Goal: Transaction & Acquisition: Purchase product/service

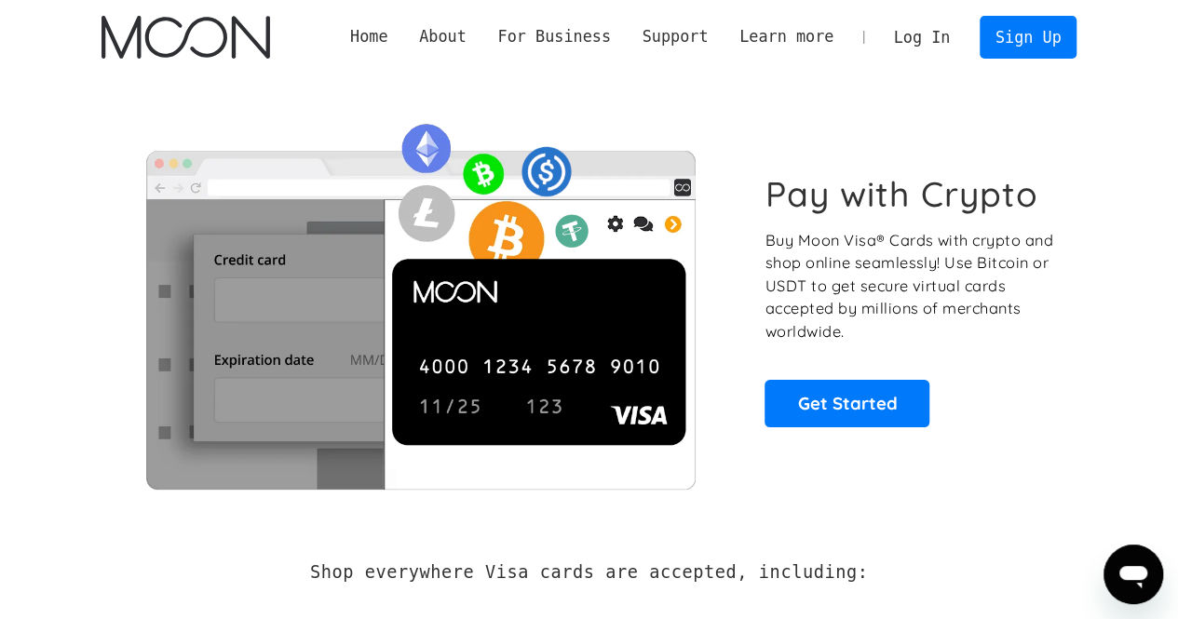
click at [926, 35] on link "Log In" at bounding box center [922, 37] width 88 height 41
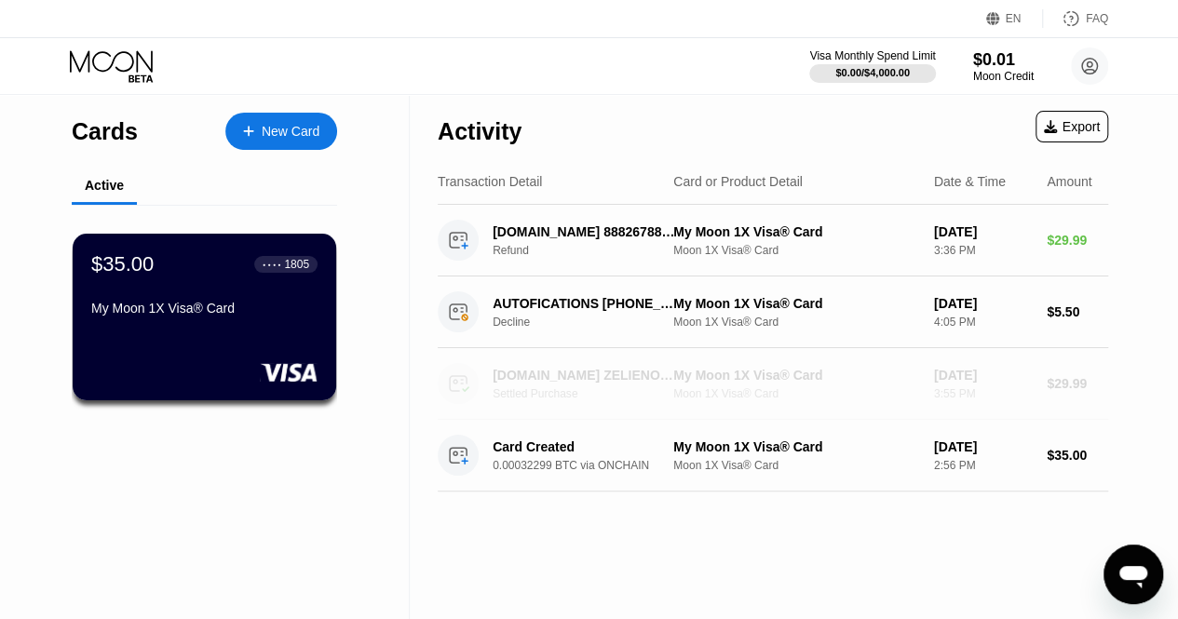
click at [737, 373] on div "My Moon 1X Visa® Card" at bounding box center [796, 375] width 246 height 15
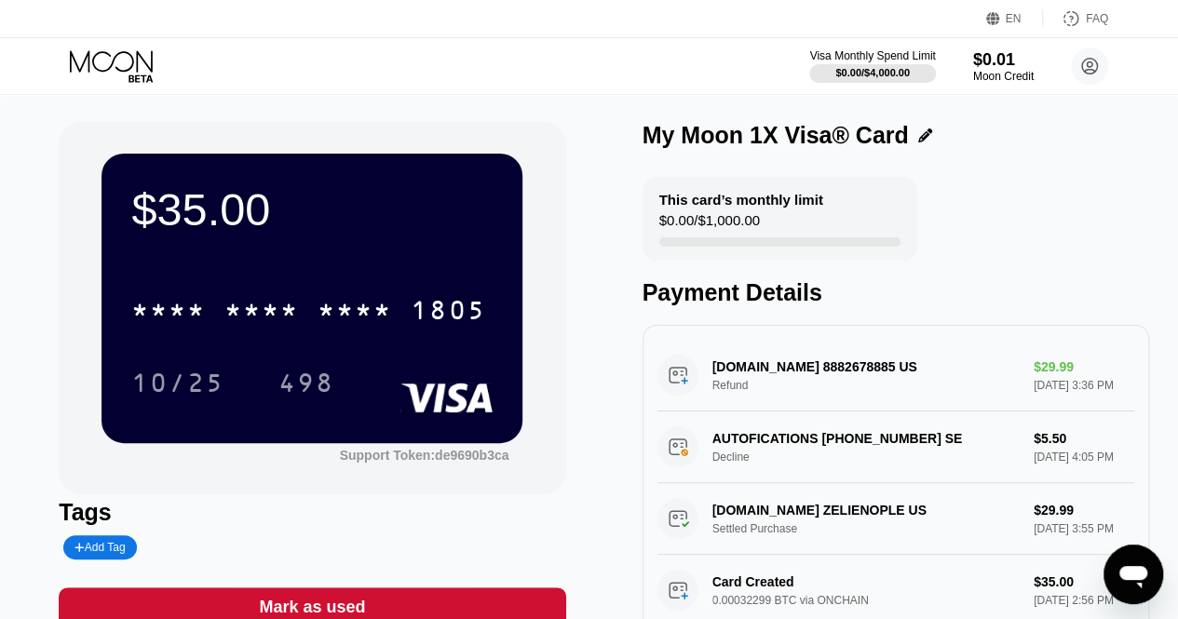
scroll to position [47, 0]
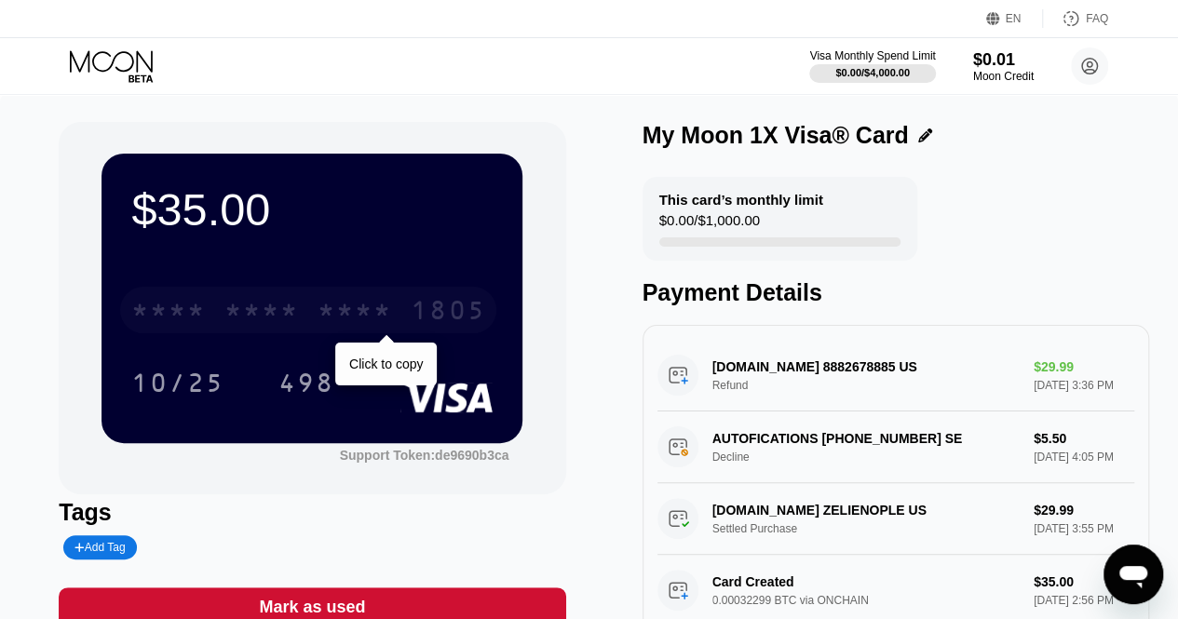
click at [363, 304] on div "* * * *" at bounding box center [354, 313] width 74 height 30
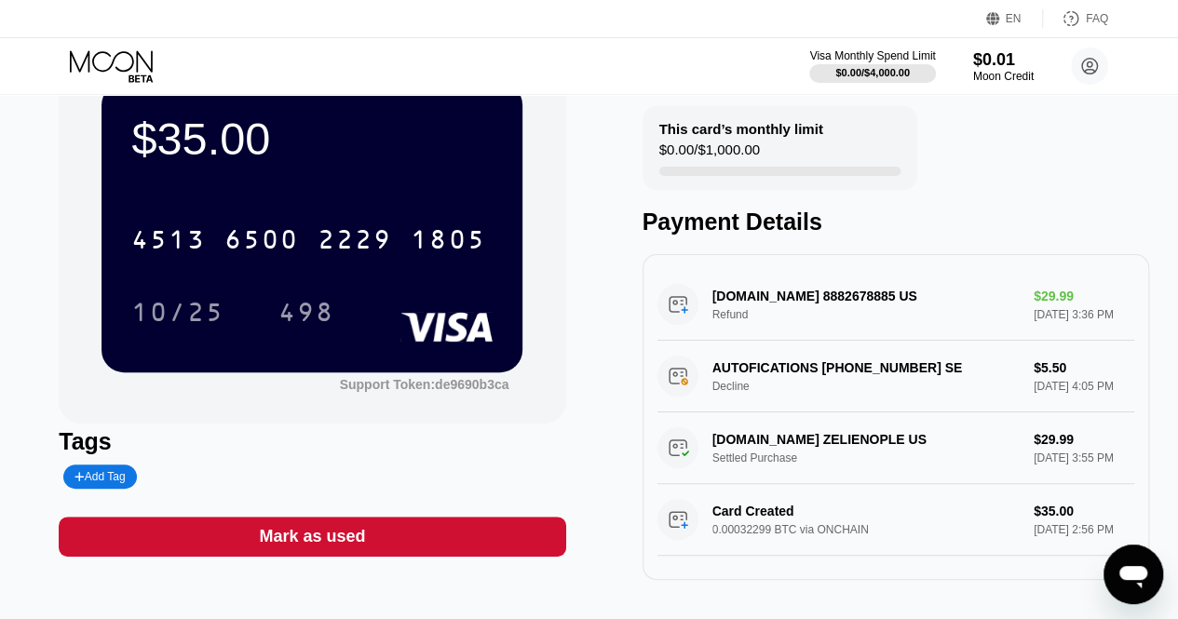
scroll to position [0, 0]
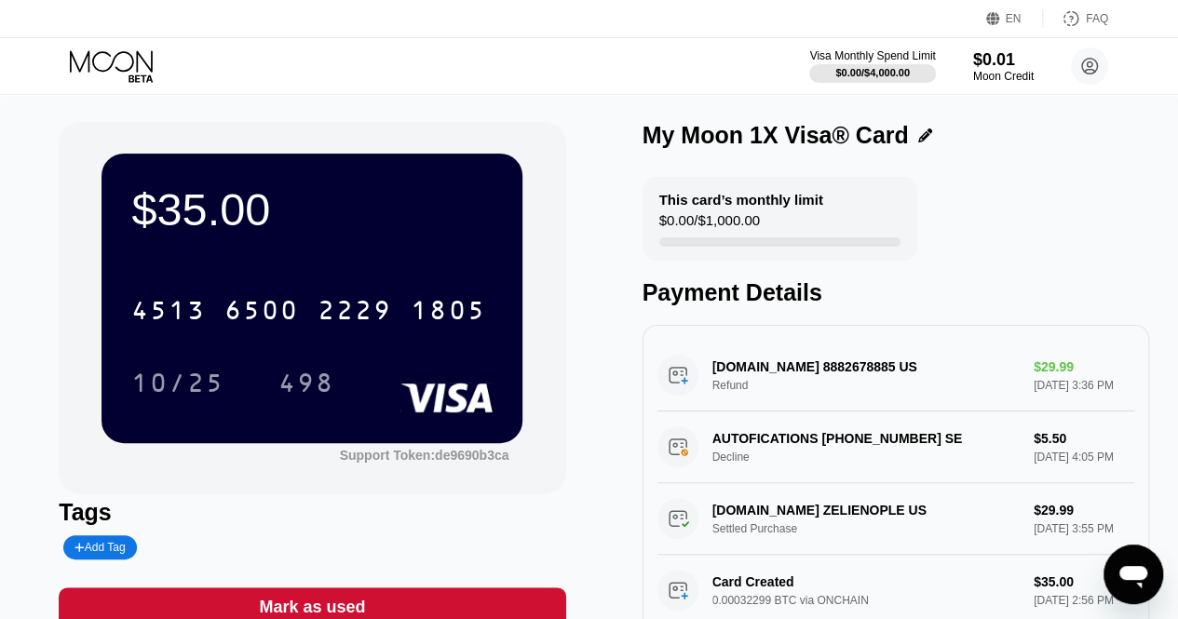
click at [719, 236] on div "$0.00 / $1,000.00" at bounding box center [709, 224] width 101 height 25
click at [1089, 70] on icon at bounding box center [1090, 66] width 10 height 10
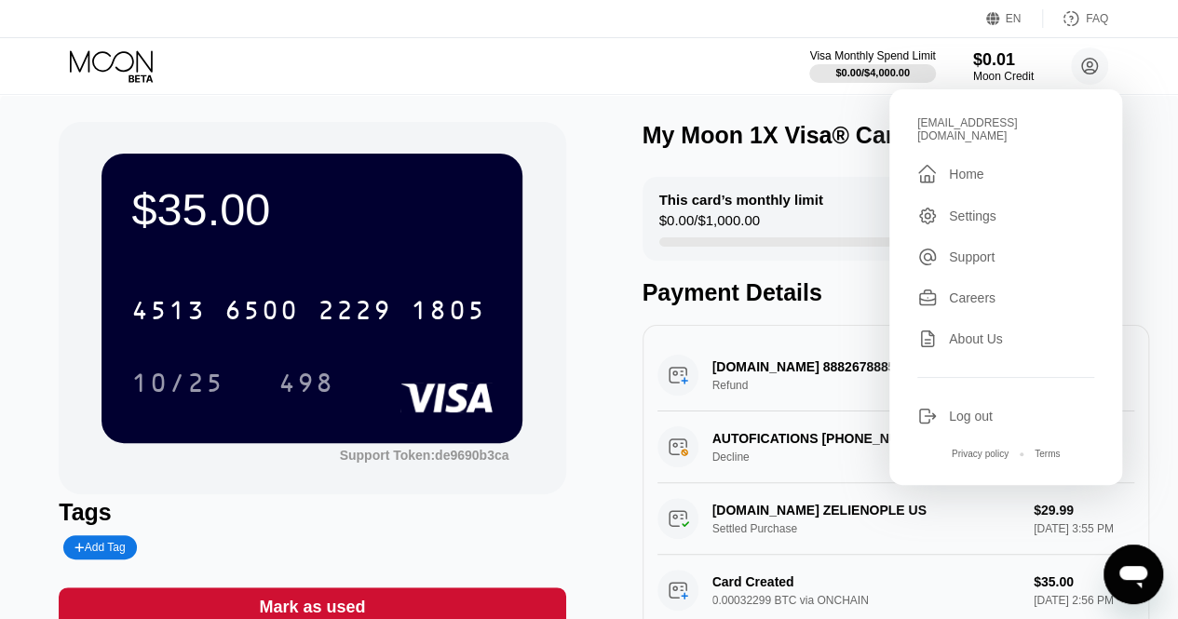
click at [356, 60] on div "Visa Monthly Spend Limit $0.00 / $4,000.00 $0.01 Moon Credit hillgary672@gmail.…" at bounding box center [589, 66] width 1178 height 56
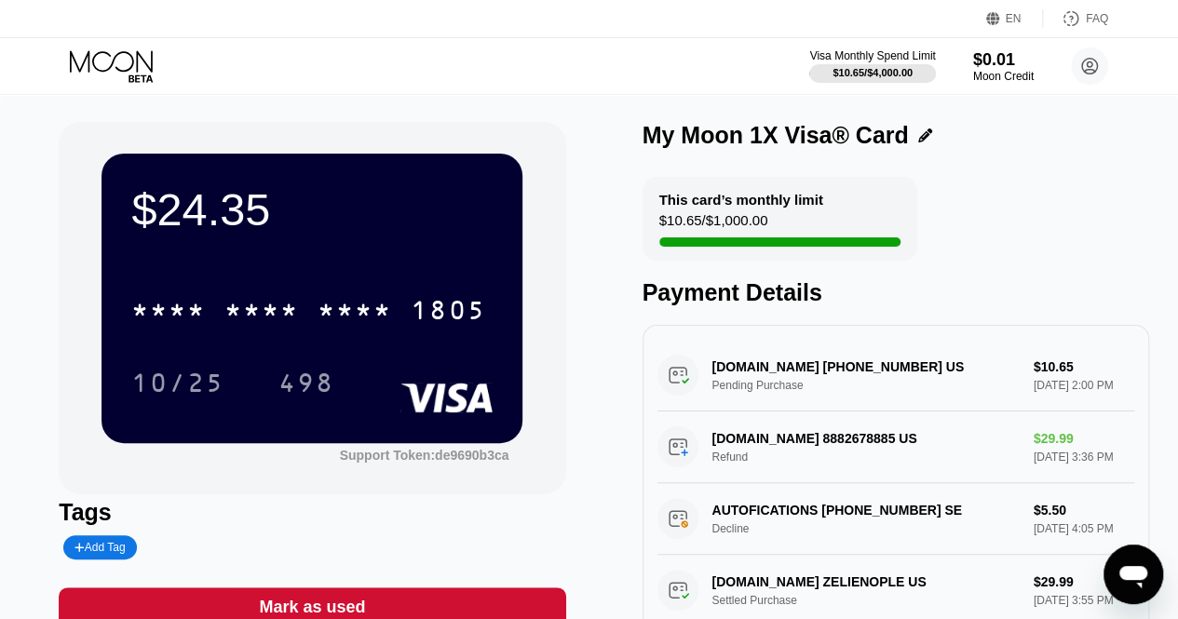
click at [454, 281] on div "* * * * * * * * * * * * 1805" at bounding box center [311, 304] width 361 height 63
click at [1084, 68] on circle at bounding box center [1089, 65] width 37 height 37
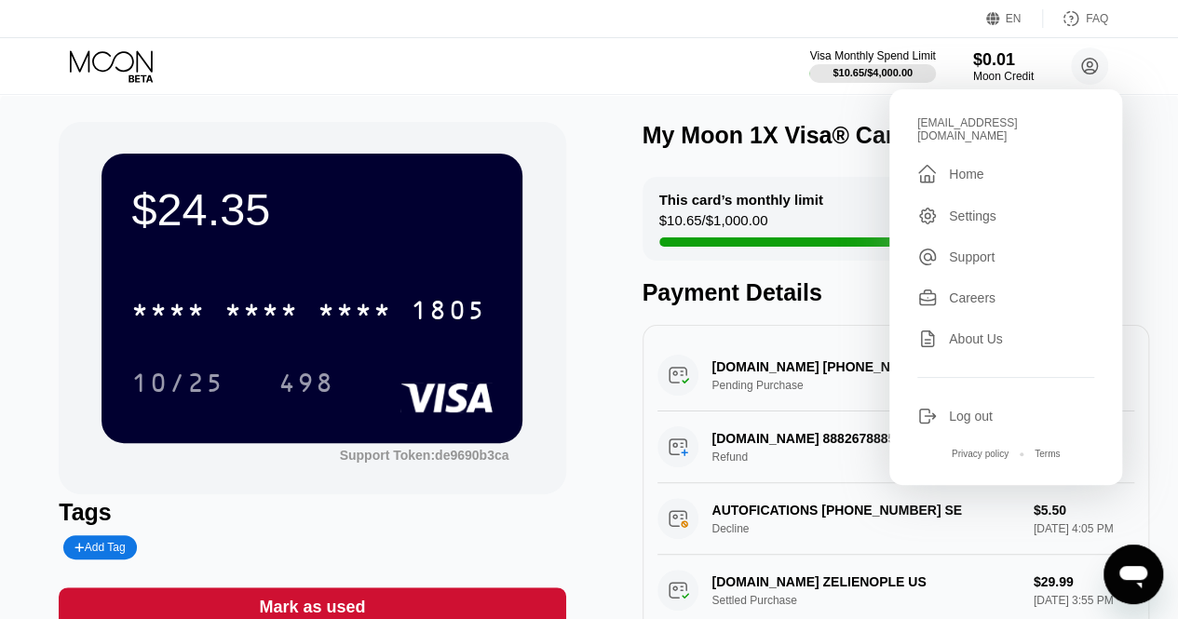
click at [976, 167] on div "Home" at bounding box center [966, 174] width 34 height 15
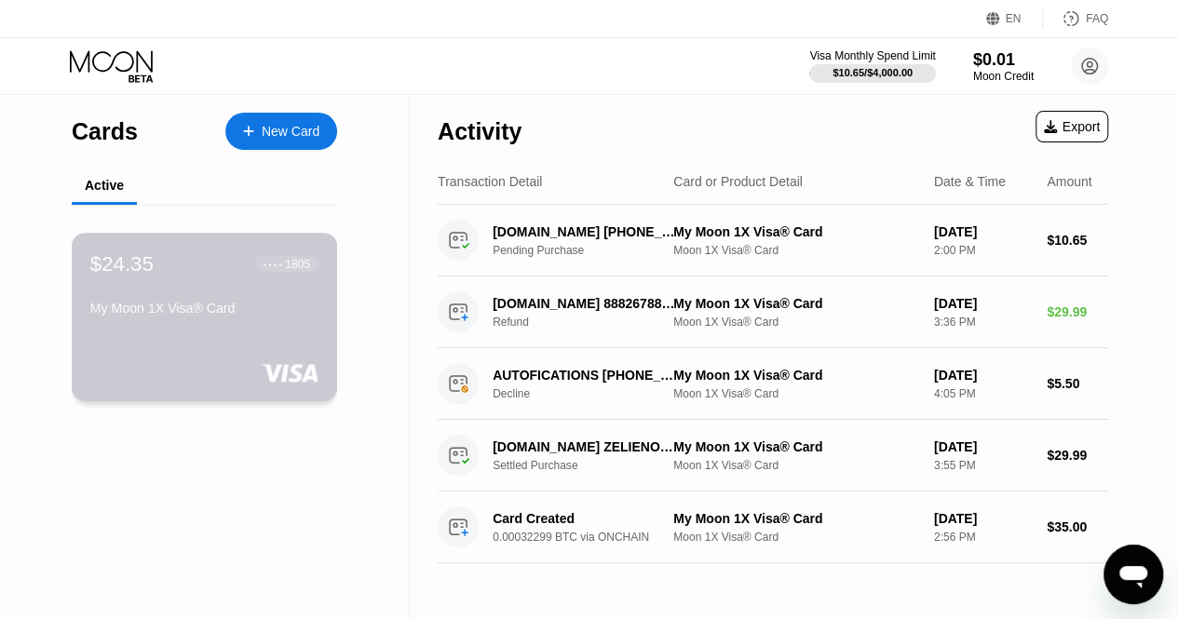
click at [274, 247] on div "$24.35 ● ● ● ● 1805 My Moon 1X Visa® Card" at bounding box center [205, 317] width 266 height 169
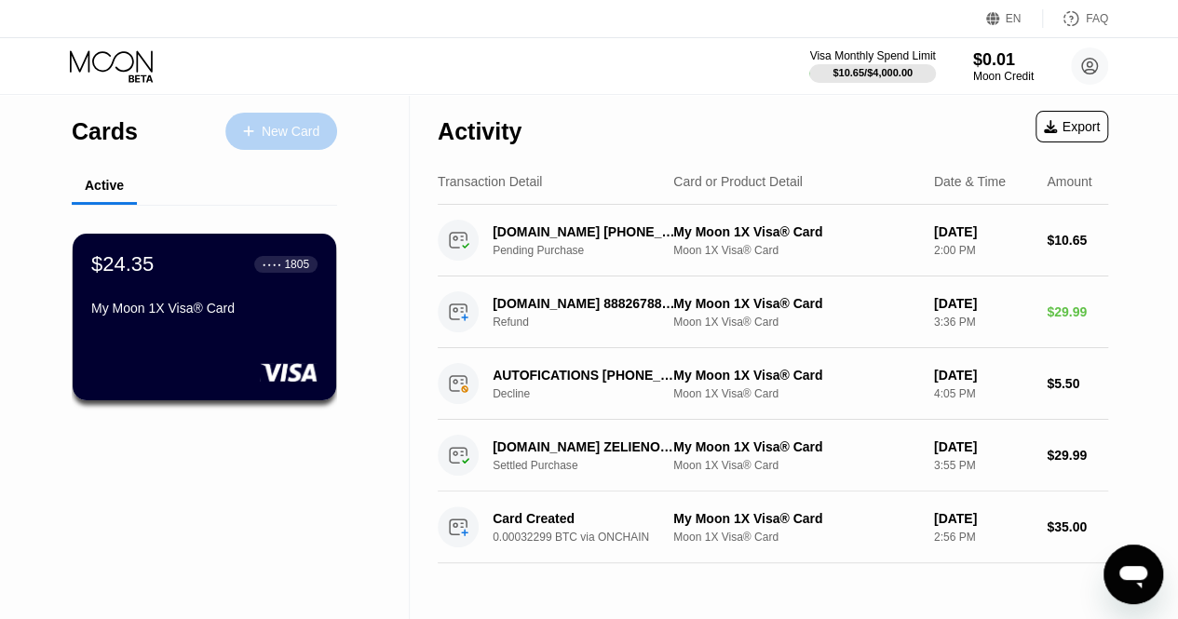
click at [272, 131] on div "New Card" at bounding box center [291, 132] width 58 height 16
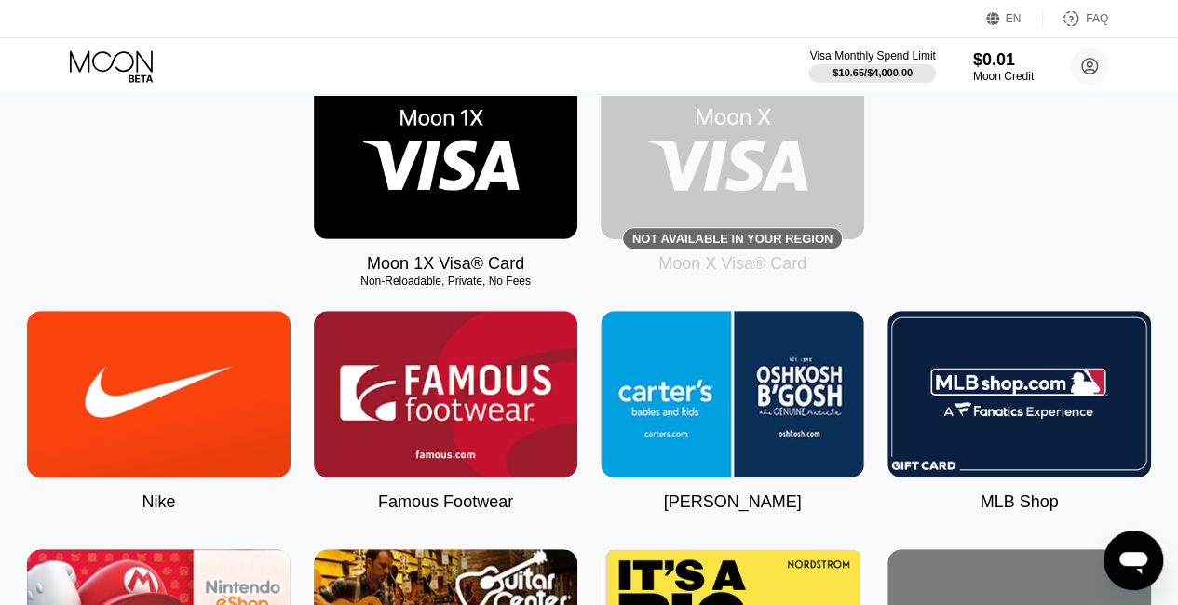
scroll to position [319, 0]
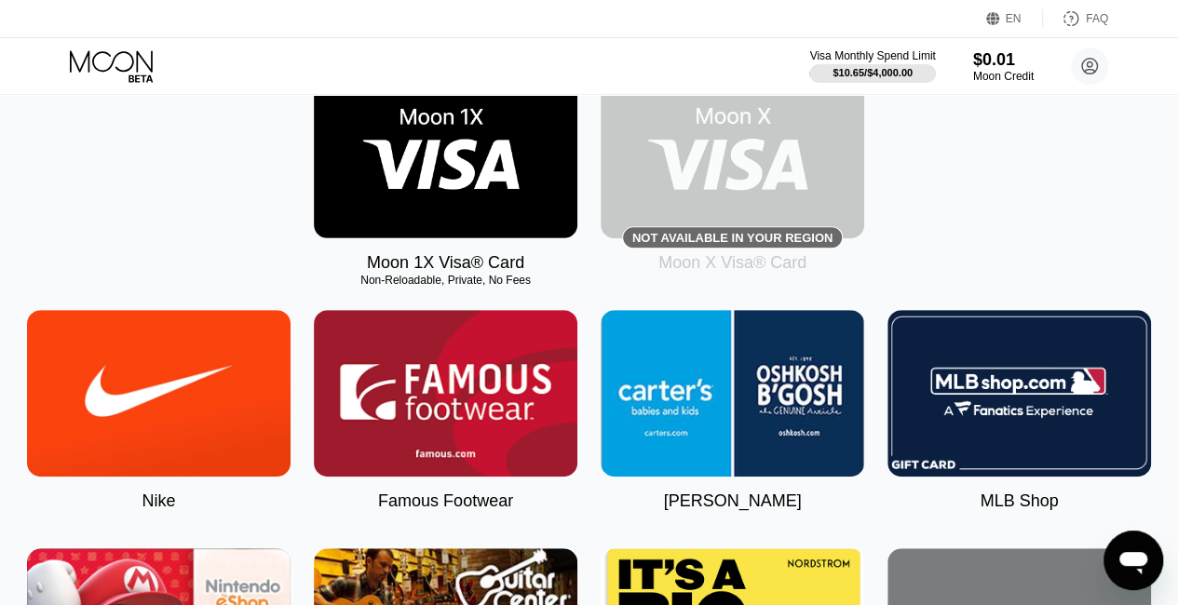
click at [458, 142] on img at bounding box center [445, 155] width 263 height 167
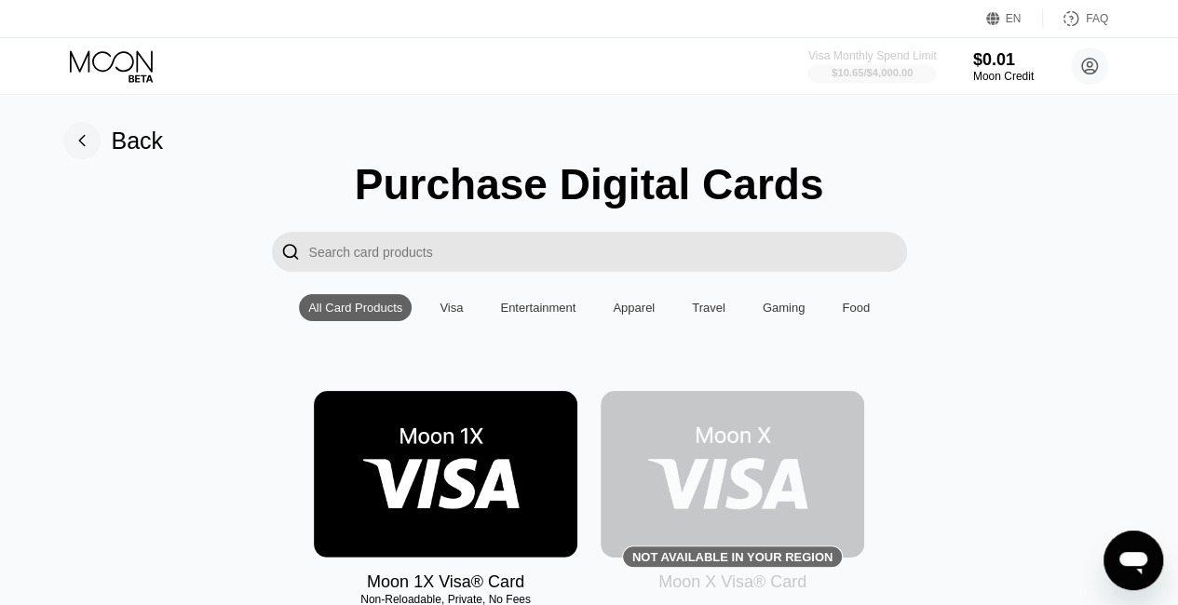
click at [855, 63] on div "$10.65 / $4,000.00" at bounding box center [872, 72] width 128 height 20
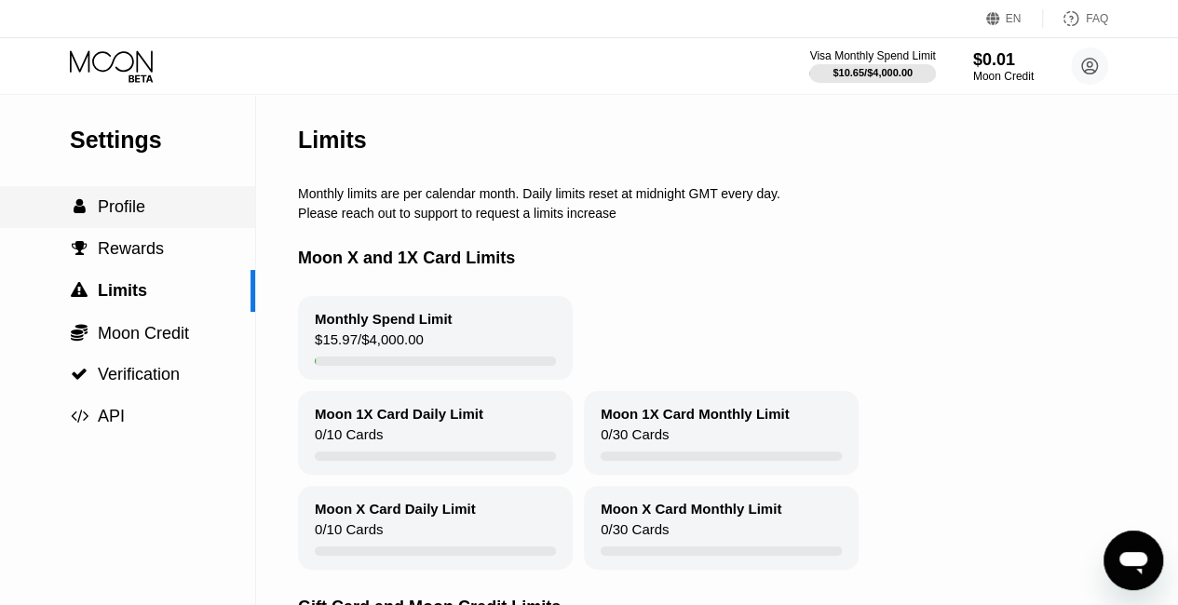
click at [111, 204] on span "Profile" at bounding box center [121, 206] width 47 height 19
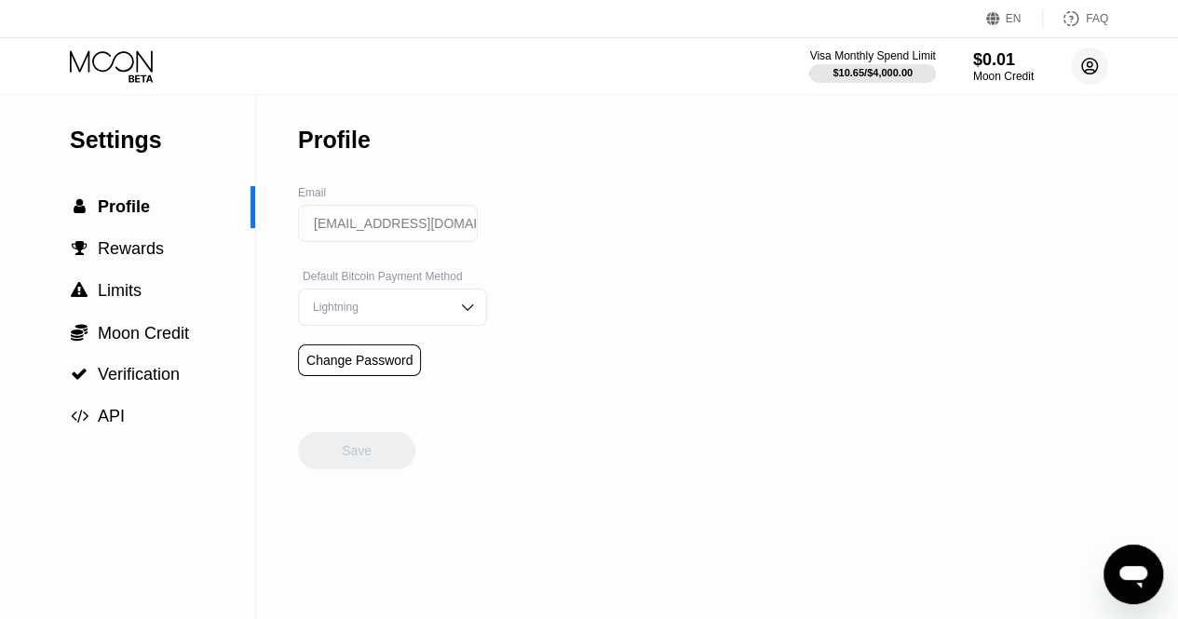
click at [1089, 63] on circle at bounding box center [1089, 65] width 37 height 37
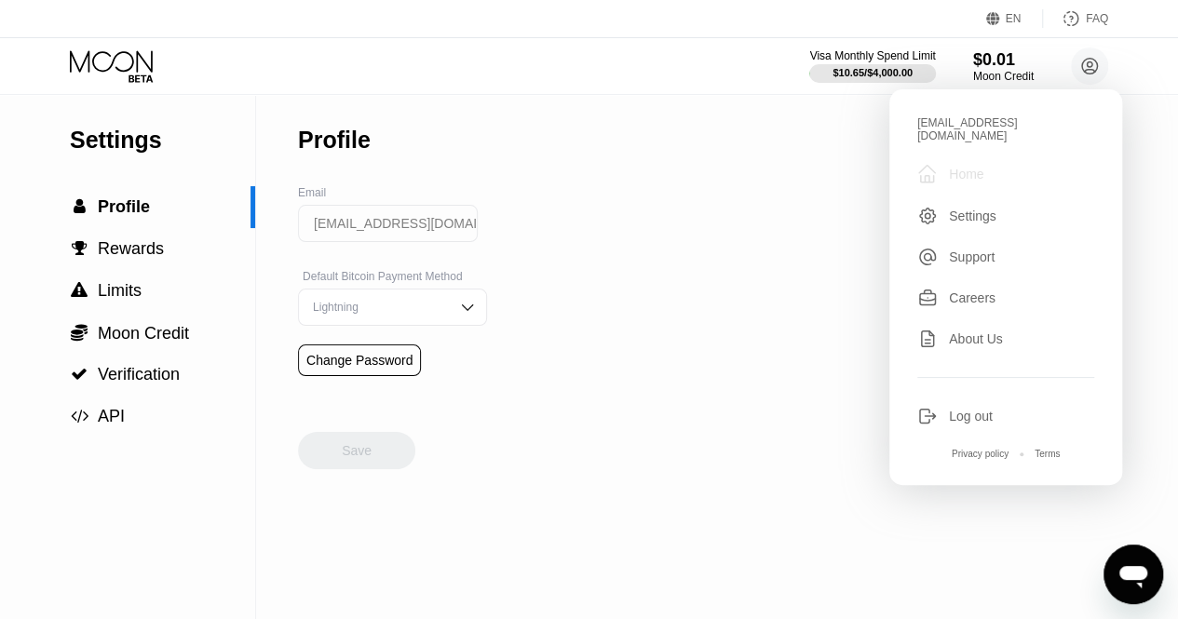
click at [976, 167] on div "Home" at bounding box center [966, 174] width 34 height 15
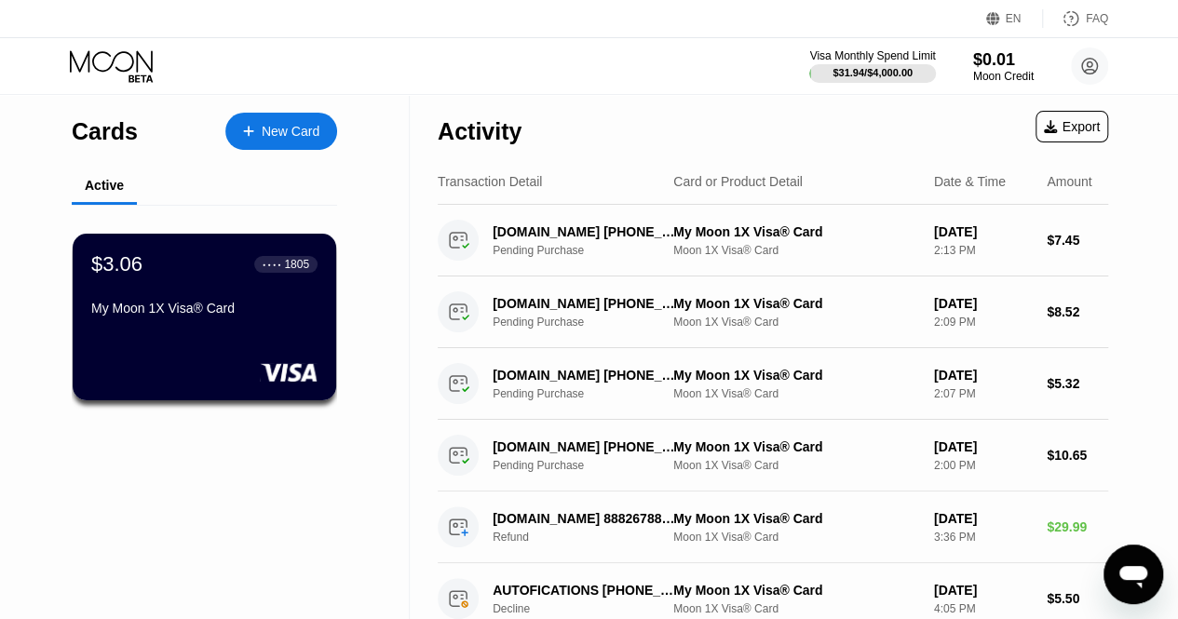
click at [290, 139] on div "New Card" at bounding box center [291, 132] width 58 height 16
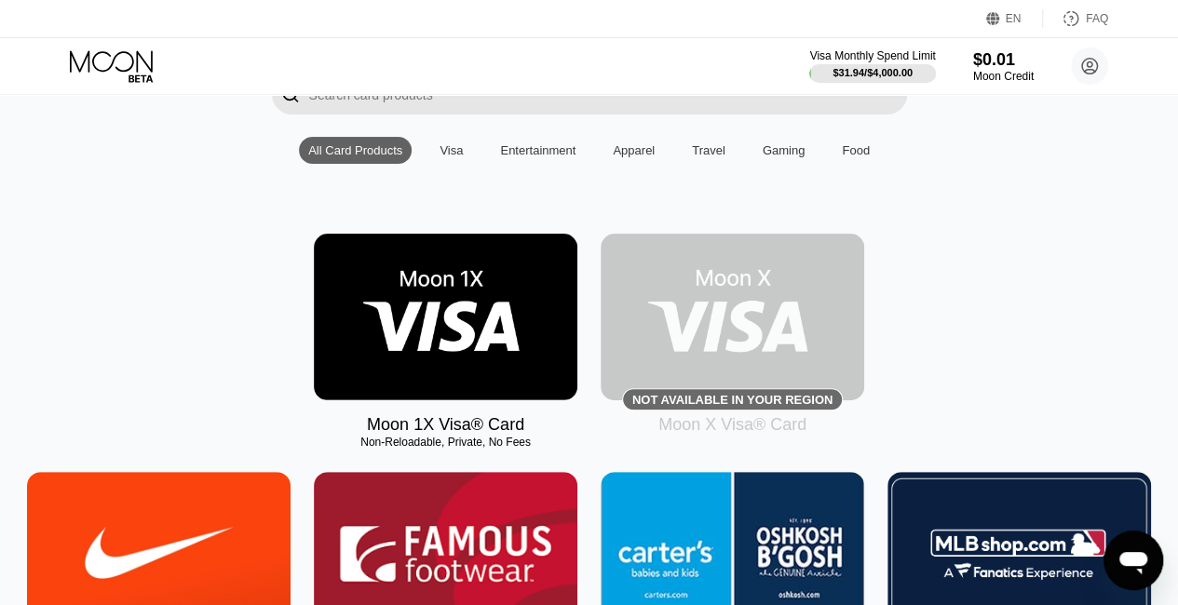
scroll to position [160, 0]
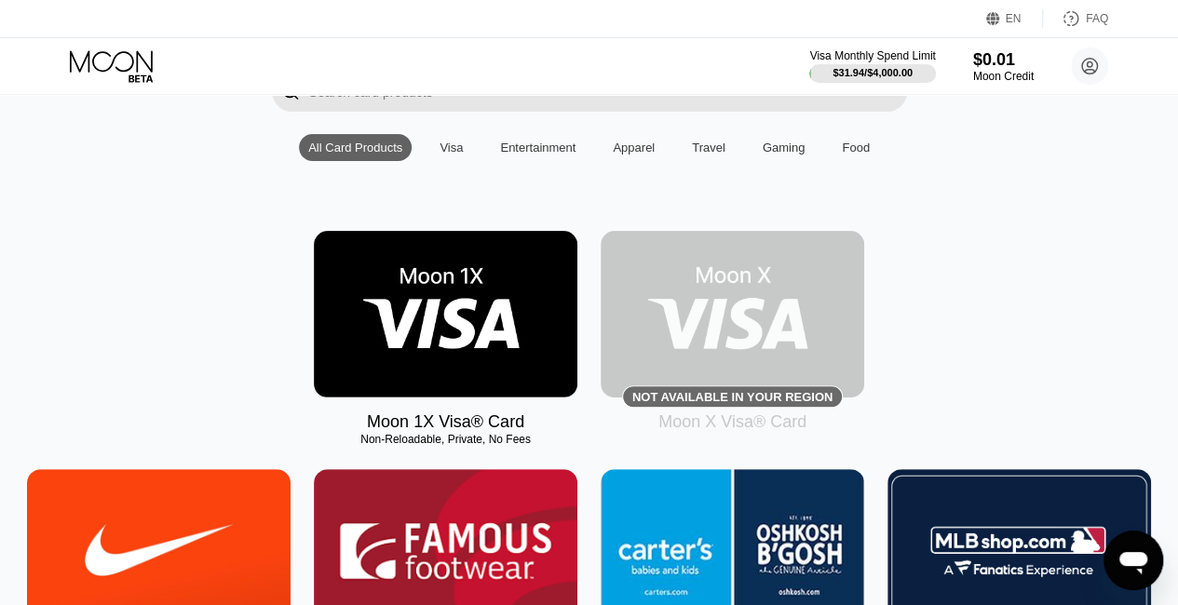
click at [470, 373] on img at bounding box center [445, 314] width 263 height 167
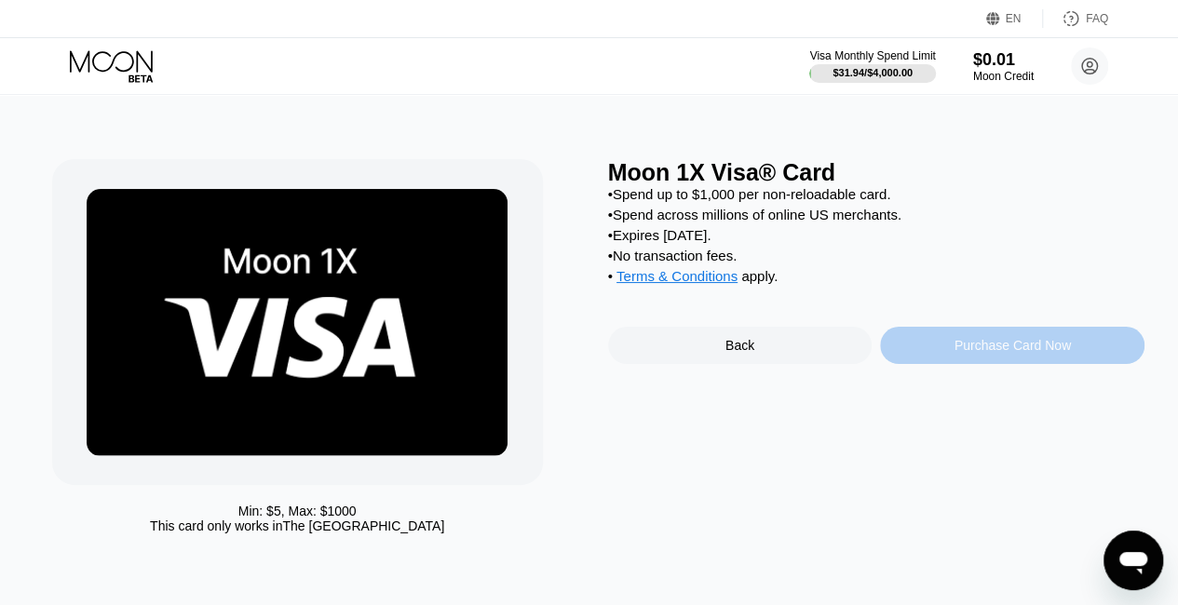
click at [946, 364] on div "Purchase Card Now" at bounding box center [1012, 345] width 264 height 37
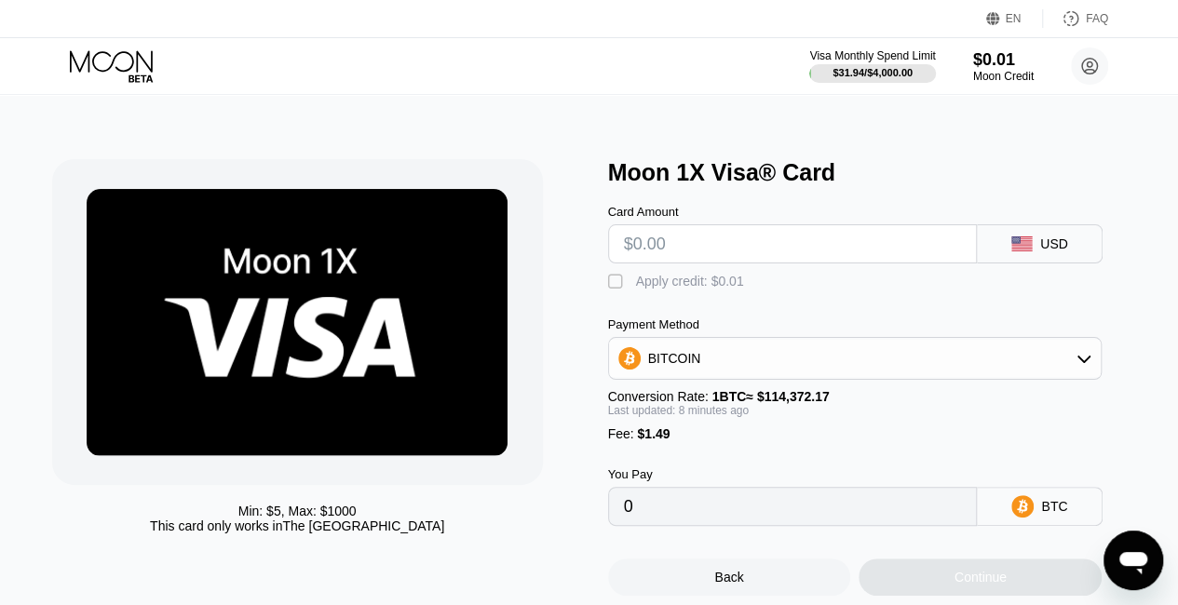
click at [862, 260] on input "text" at bounding box center [793, 243] width 338 height 37
type input "$6"
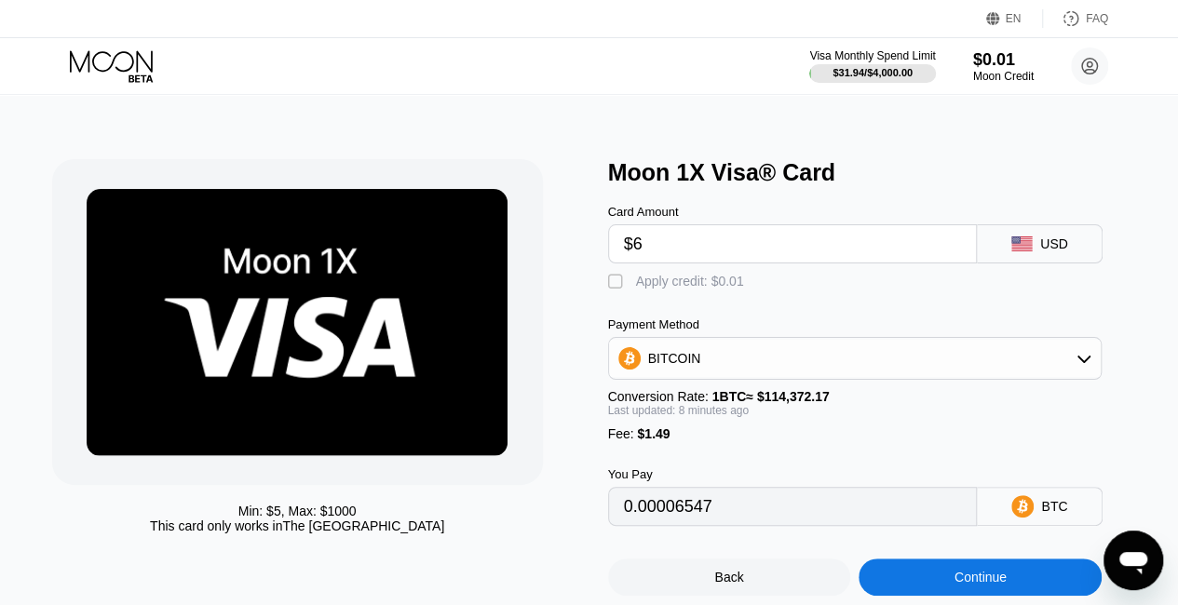
type input "0.00006547"
type input "$65"
type input "0.00058115"
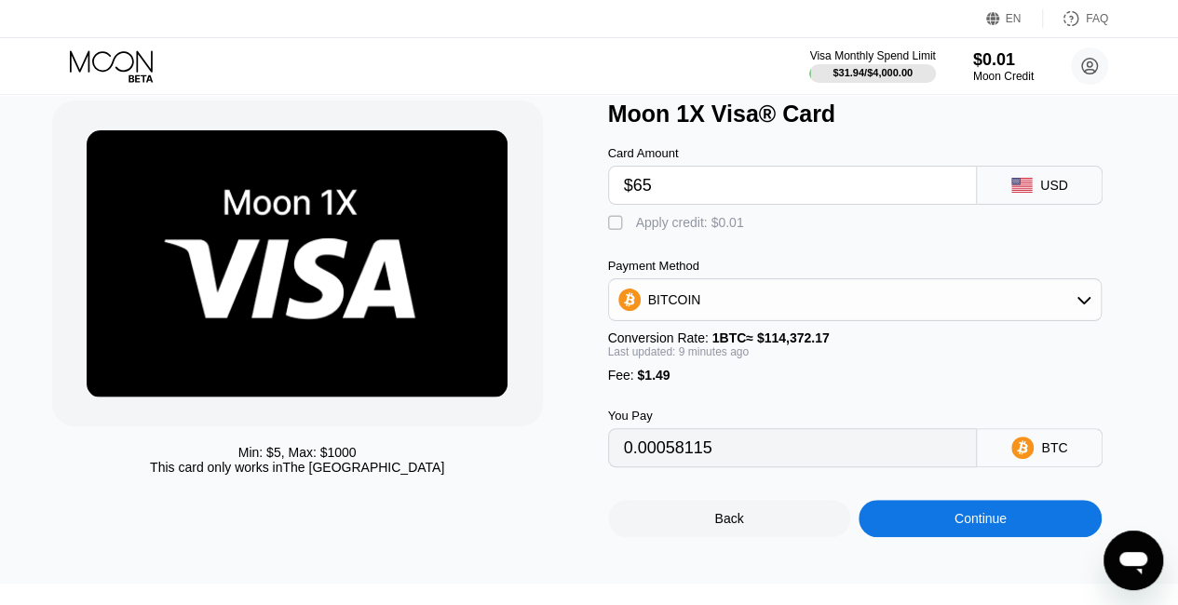
scroll to position [57, 0]
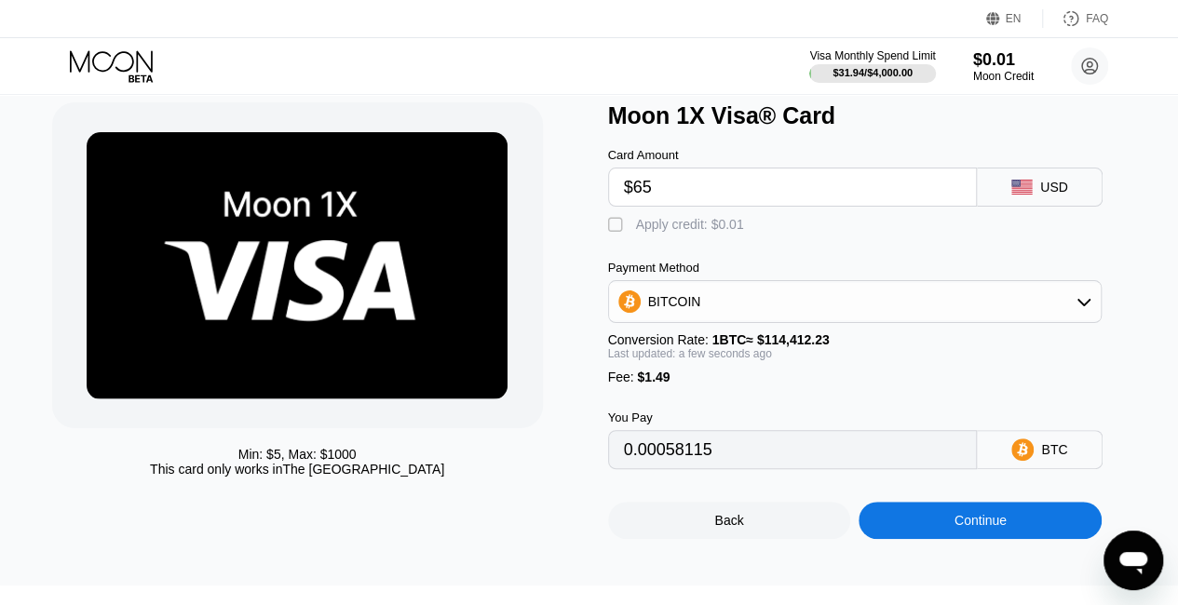
type input "$65"
drag, startPoint x: 975, startPoint y: 533, endPoint x: 1135, endPoint y: 502, distance: 163.2
click at [1135, 502] on div "Back Continue" at bounding box center [876, 504] width 537 height 70
click at [999, 528] on div "Continue" at bounding box center [980, 520] width 52 height 15
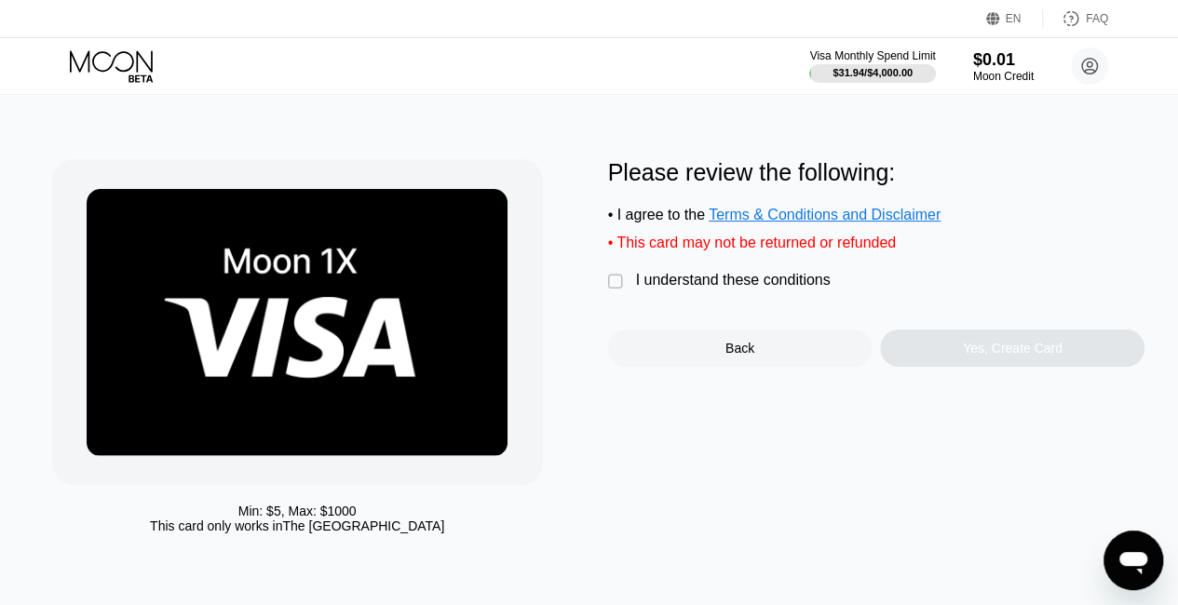
click at [609, 291] on div "" at bounding box center [617, 282] width 19 height 19
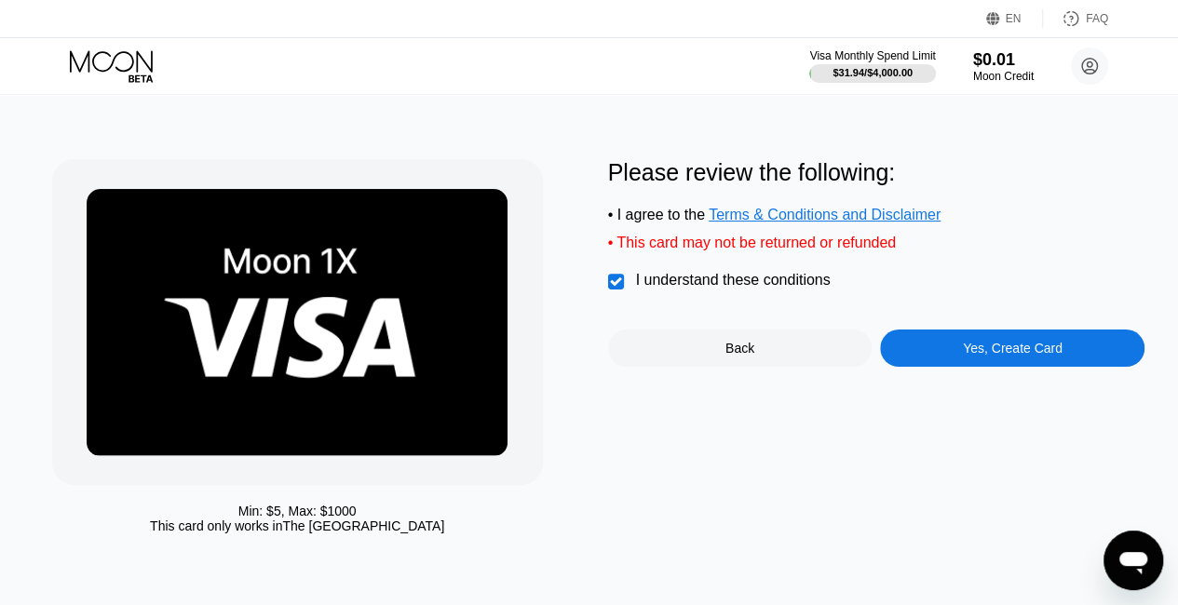
click at [1046, 356] on div "Yes, Create Card" at bounding box center [1013, 348] width 100 height 15
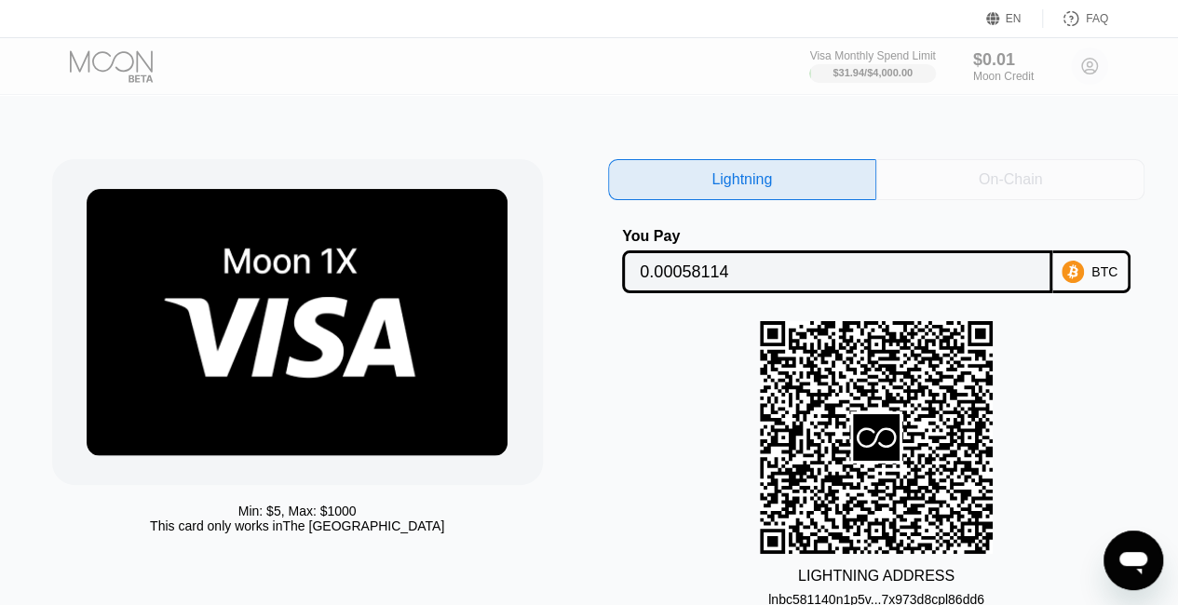
drag, startPoint x: 1016, startPoint y: 187, endPoint x: 1120, endPoint y: 169, distance: 105.9
click at [1120, 169] on div "On-Chain" at bounding box center [1010, 179] width 268 height 41
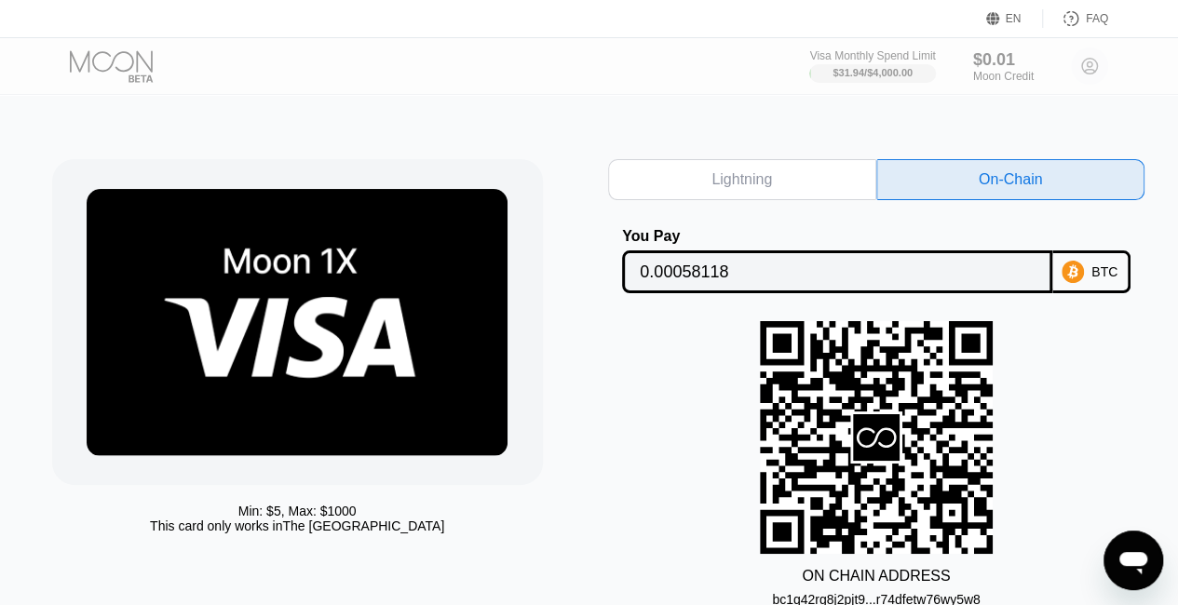
click at [742, 182] on div "Lightning" at bounding box center [741, 179] width 61 height 19
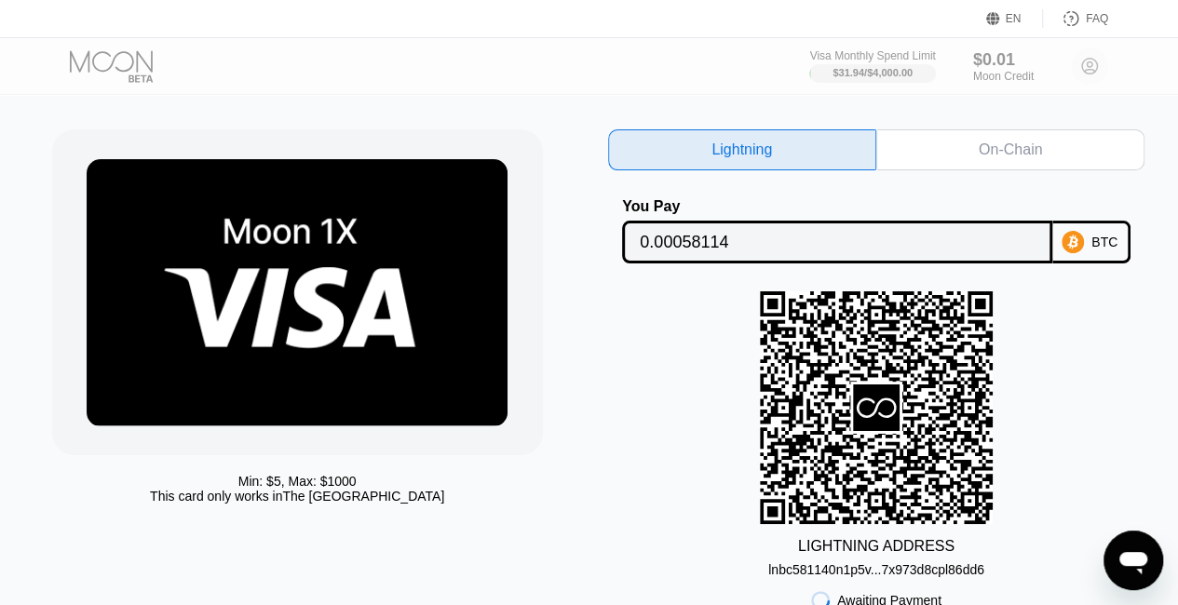
scroll to position [29, 0]
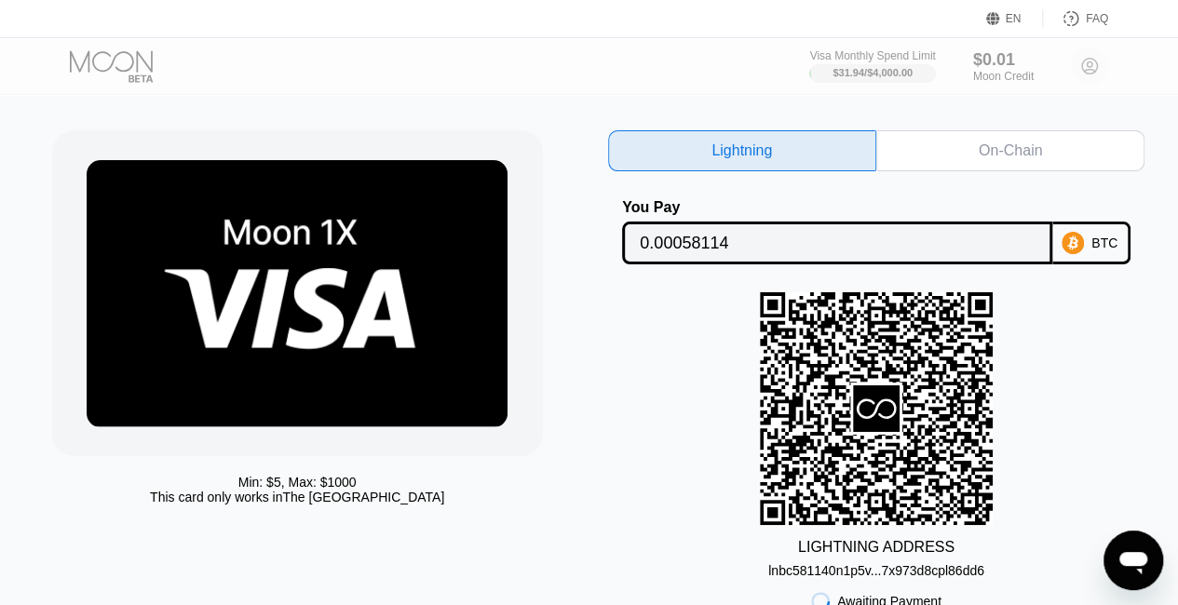
click at [1007, 163] on div "On-Chain" at bounding box center [1010, 150] width 268 height 41
type input "0.00058118"
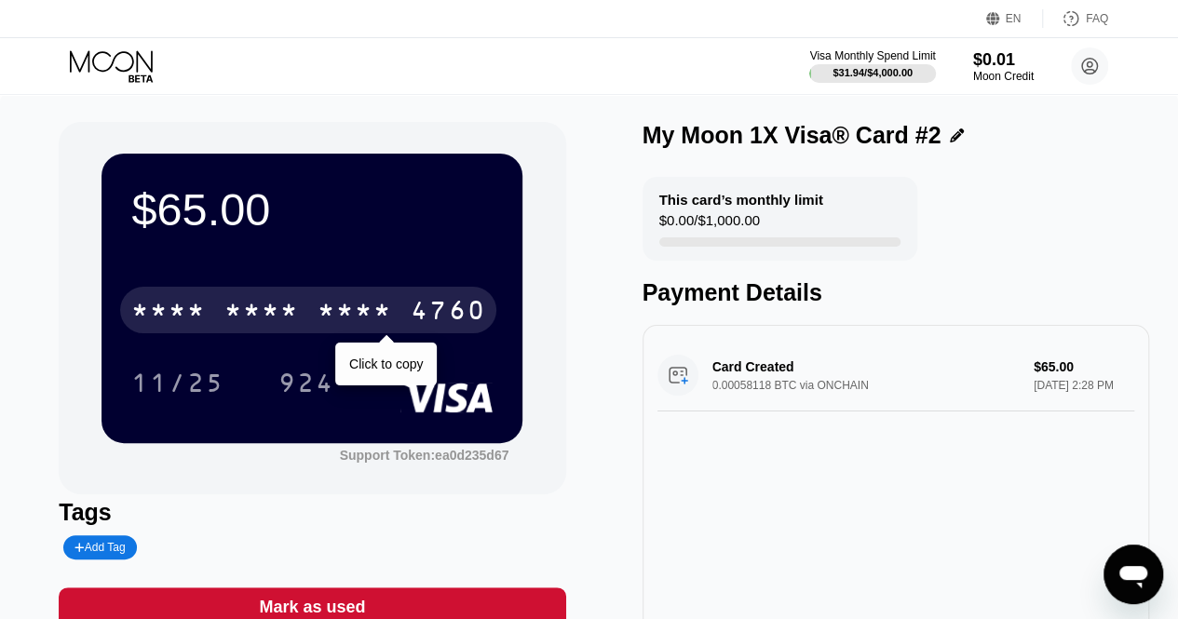
click at [358, 312] on div "* * * *" at bounding box center [354, 313] width 74 height 30
